Goal: Transaction & Acquisition: Purchase product/service

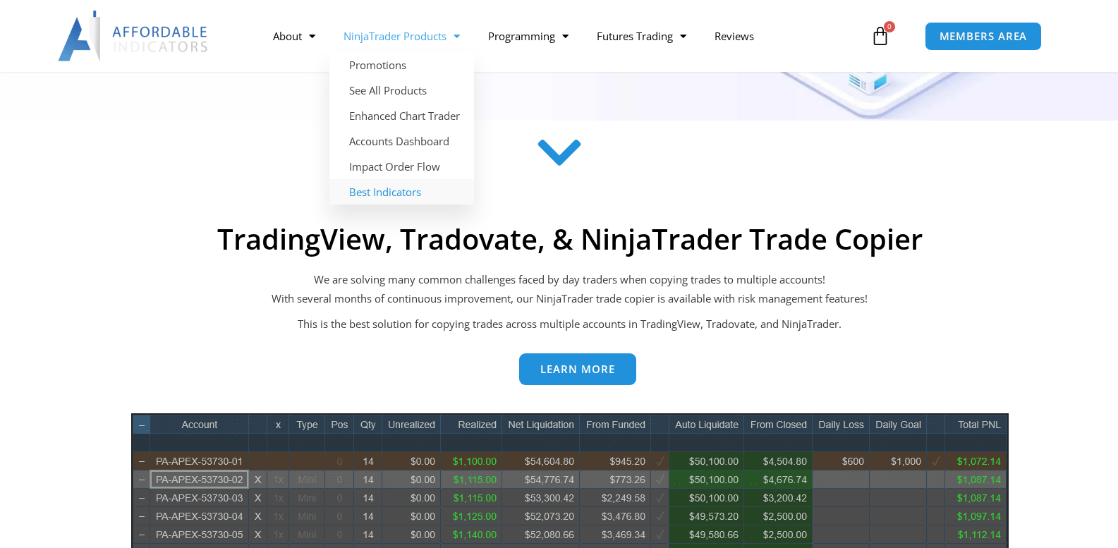
scroll to position [423, 0]
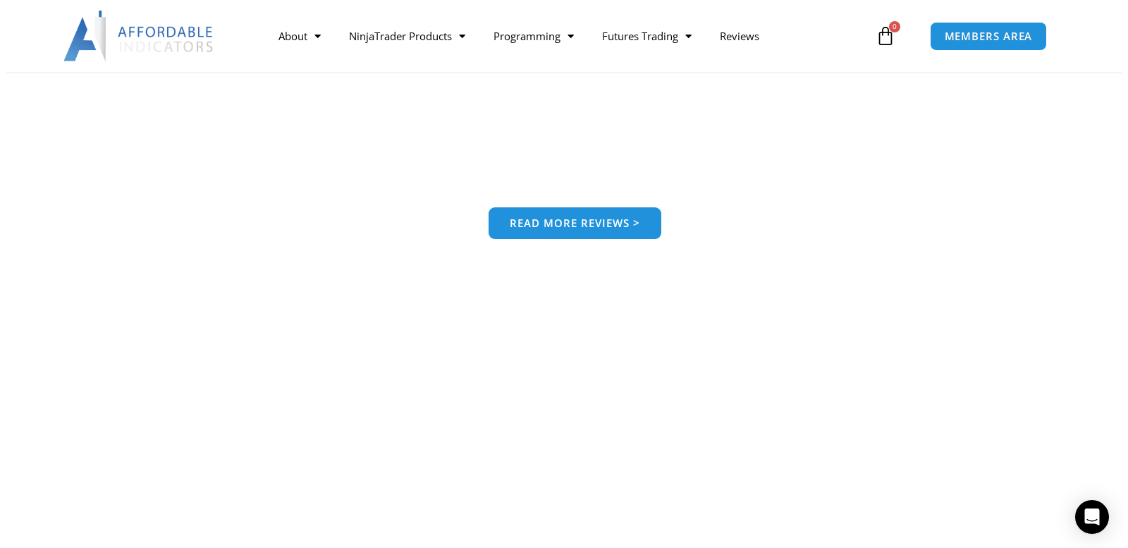
scroll to position [1410, 0]
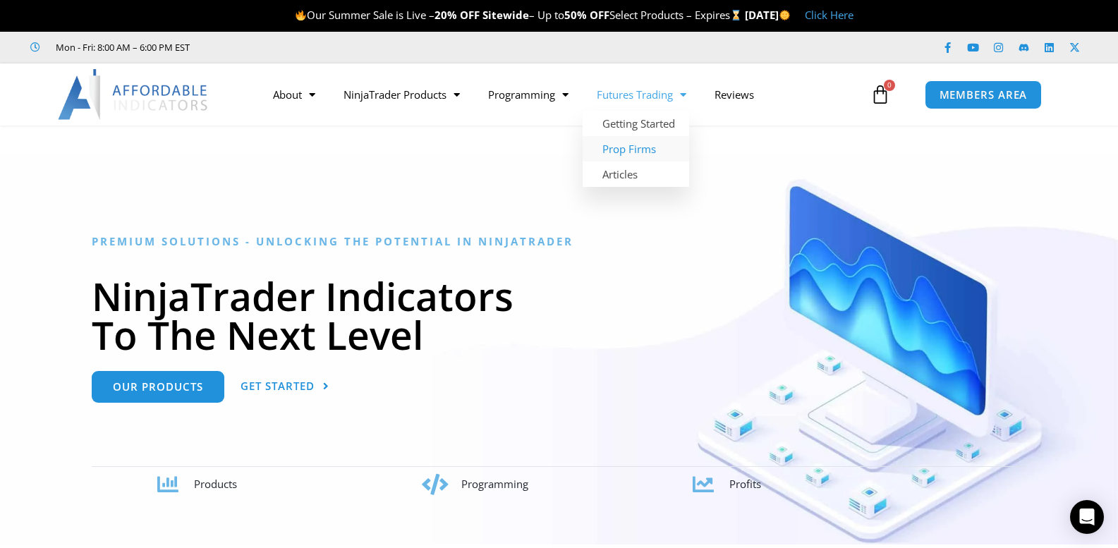
click at [621, 151] on link "Prop Firms" at bounding box center [635, 148] width 106 height 25
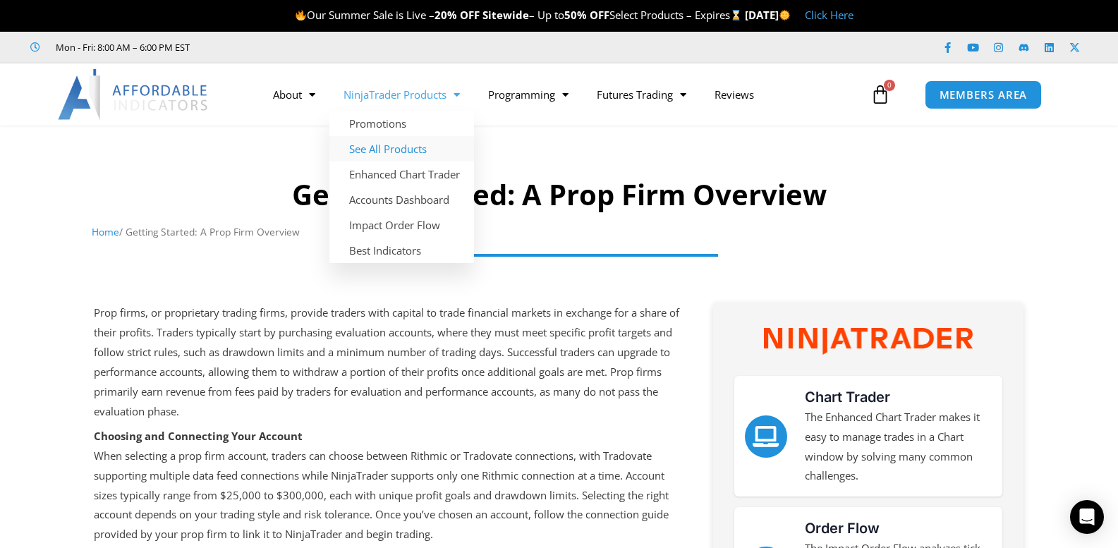
click at [374, 146] on link "See All Products" at bounding box center [401, 148] width 145 height 25
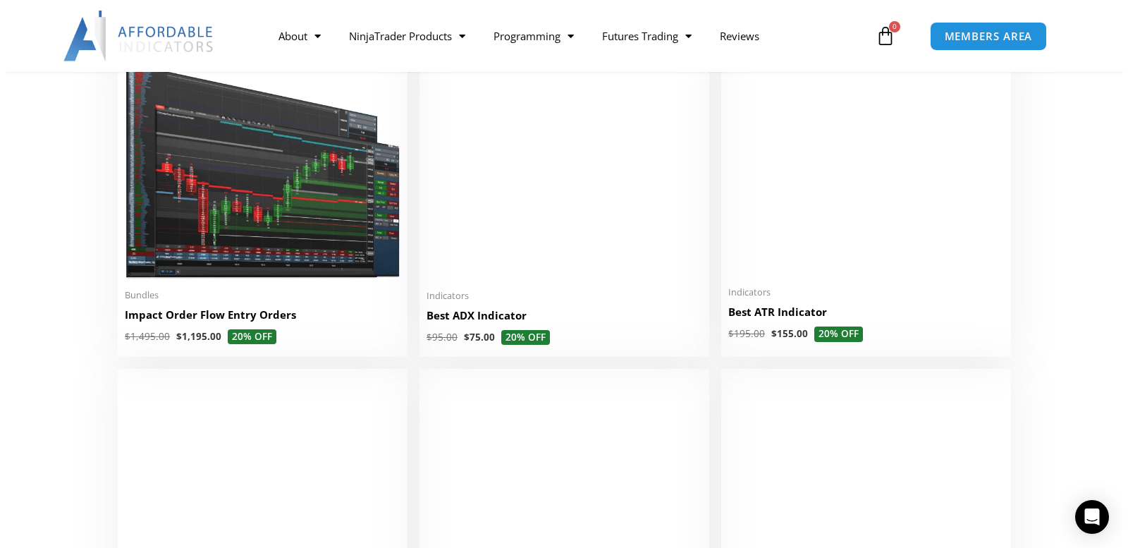
scroll to position [2750, 0]
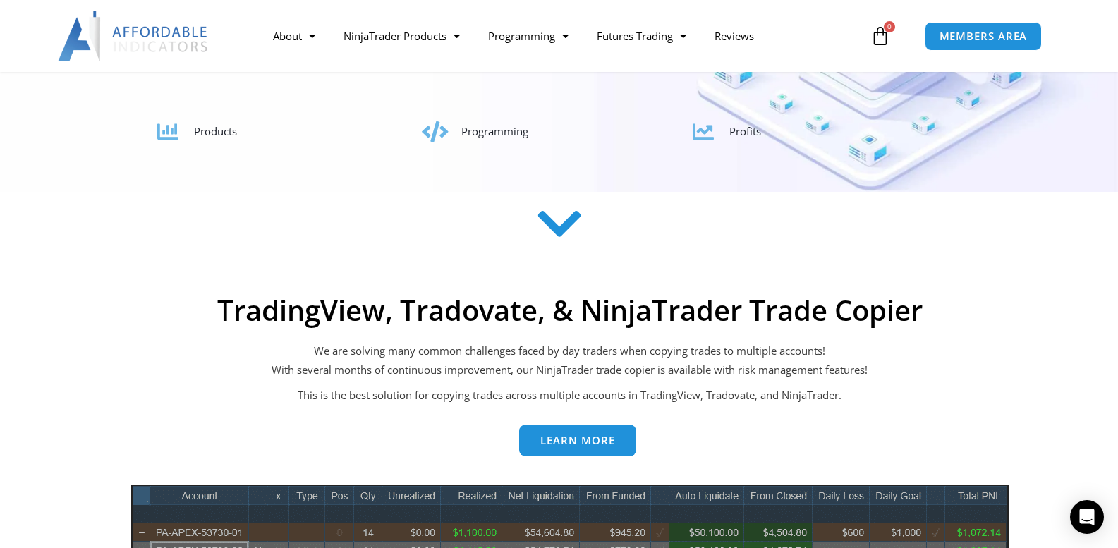
click at [546, 219] on icon at bounding box center [559, 224] width 50 height 50
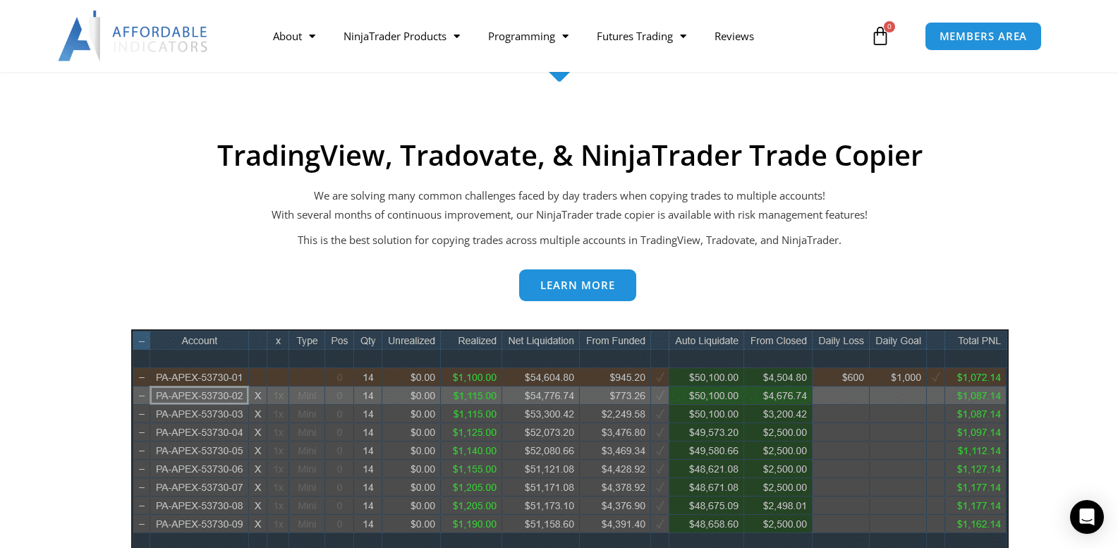
scroll to position [481, 0]
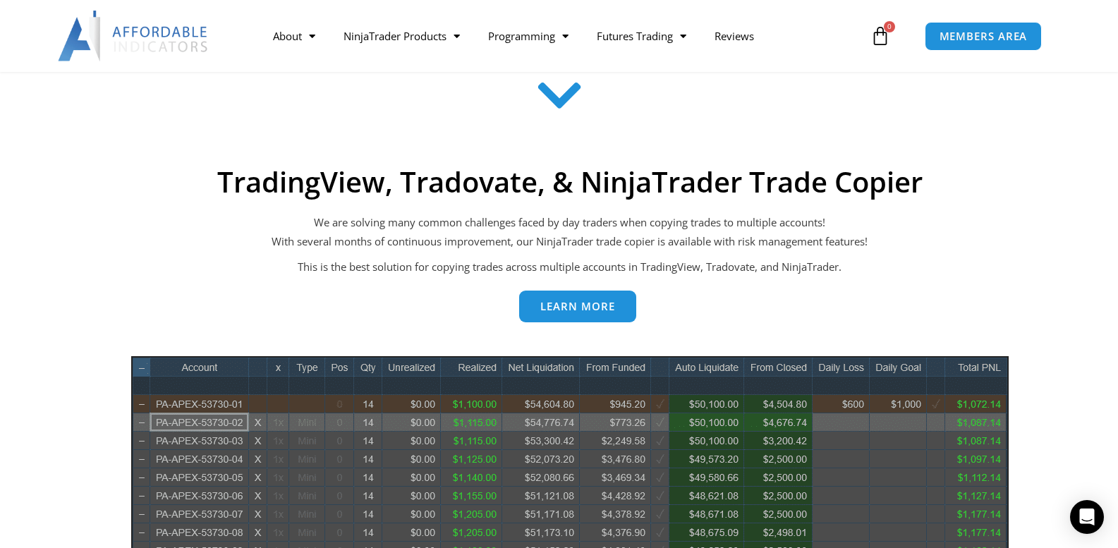
click at [551, 301] on span "Learn more" at bounding box center [577, 306] width 75 height 11
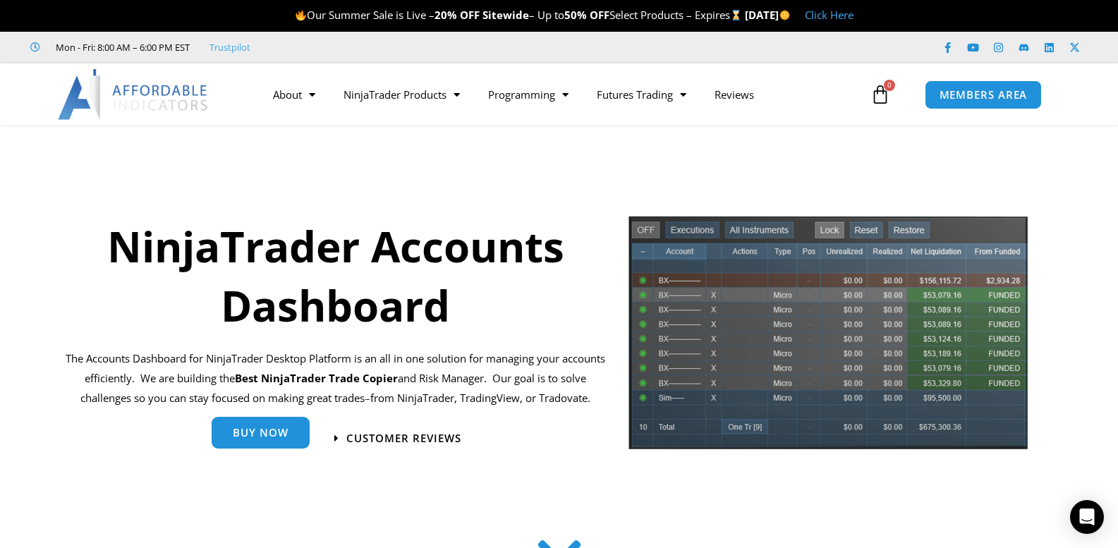
click at [255, 425] on link "Buy Now" at bounding box center [261, 433] width 98 height 32
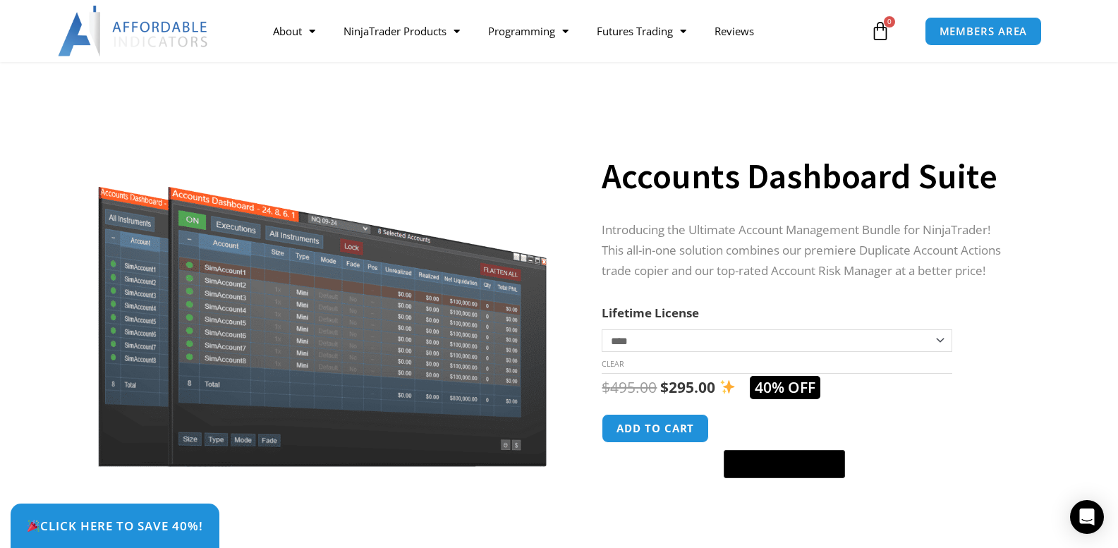
scroll to position [71, 0]
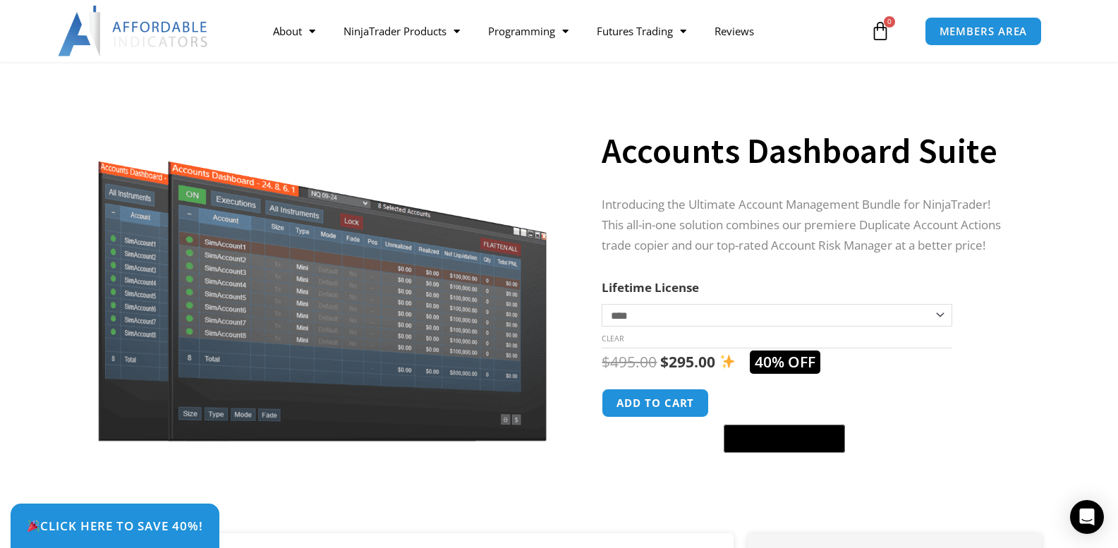
click at [648, 321] on select "**********" at bounding box center [777, 315] width 350 height 23
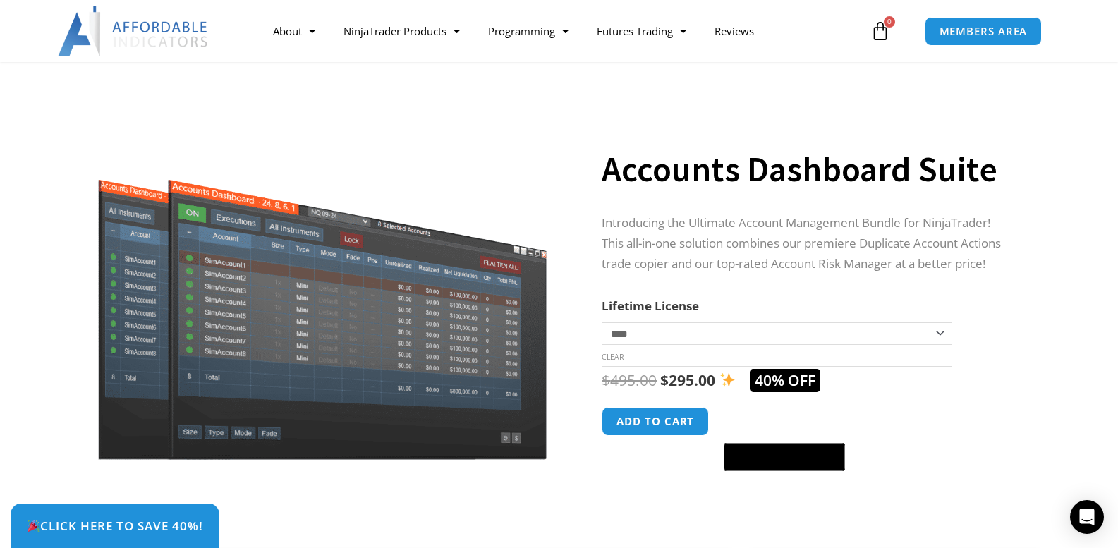
scroll to position [141, 0]
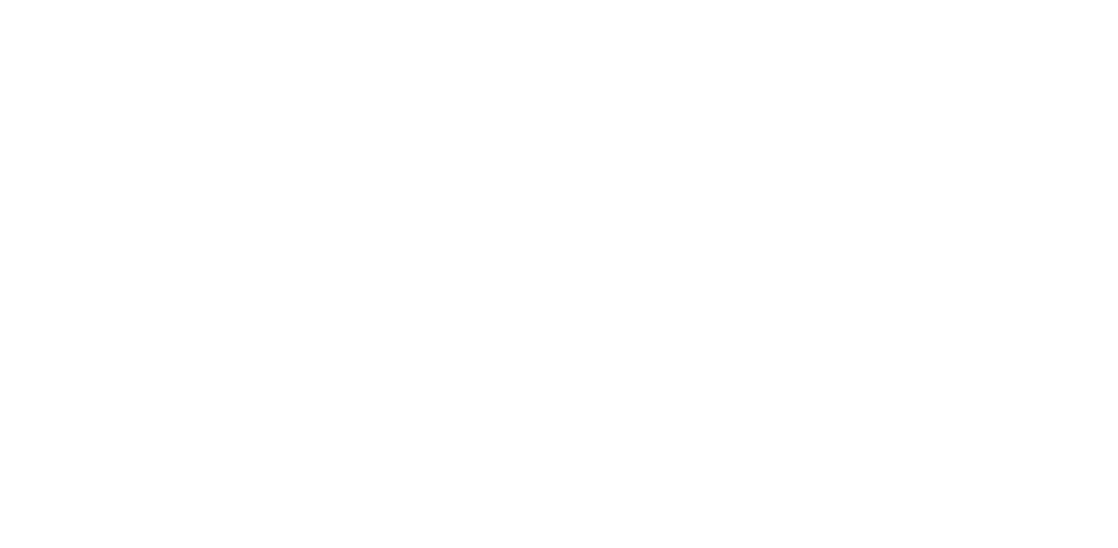
scroll to position [353, 0]
